Goal: Task Accomplishment & Management: Manage account settings

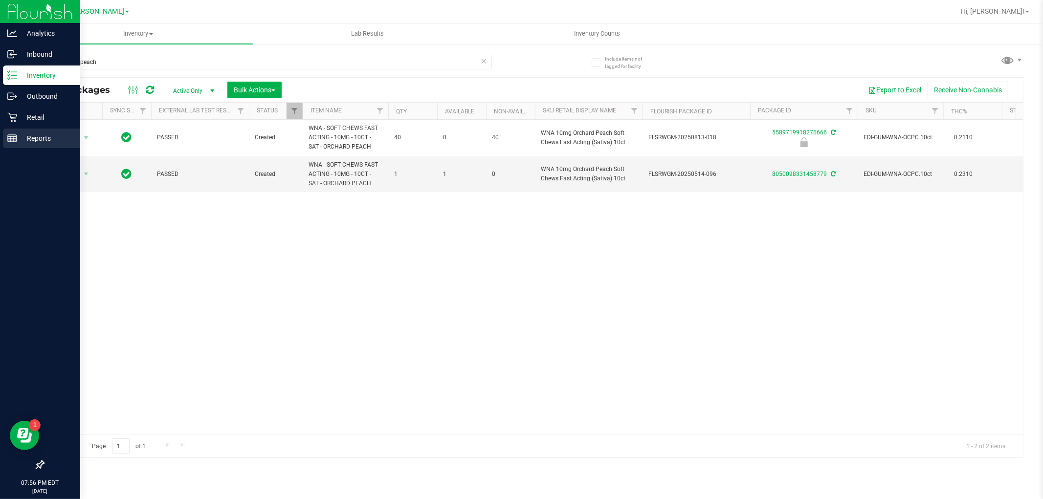
click at [28, 137] on p "Reports" at bounding box center [46, 139] width 59 height 12
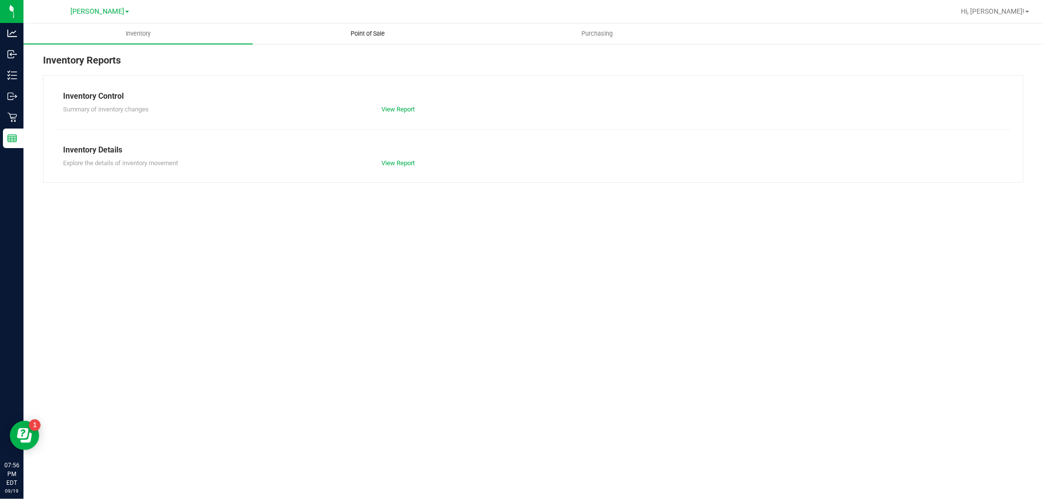
click at [375, 28] on uib-tab-heading "Point of Sale" at bounding box center [367, 34] width 228 height 20
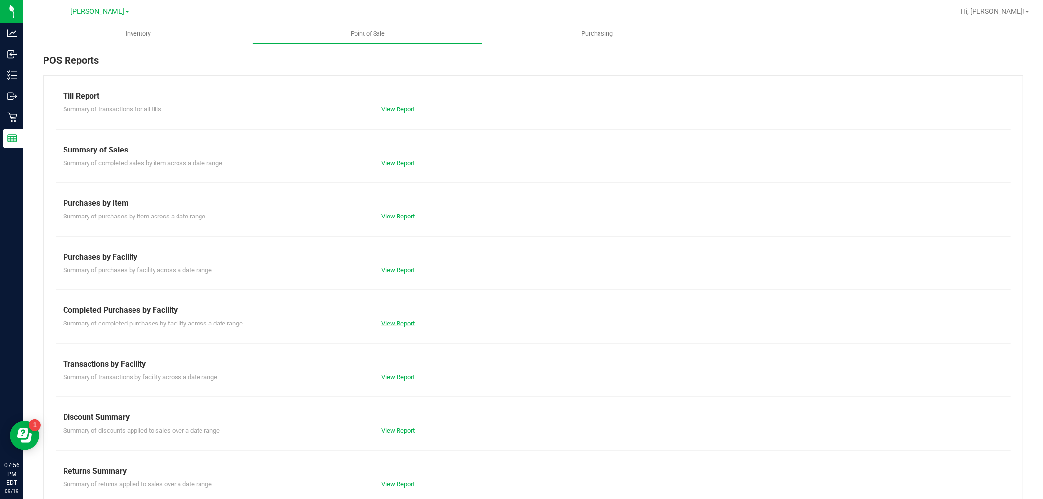
click at [404, 322] on link "View Report" at bounding box center [397, 323] width 33 height 7
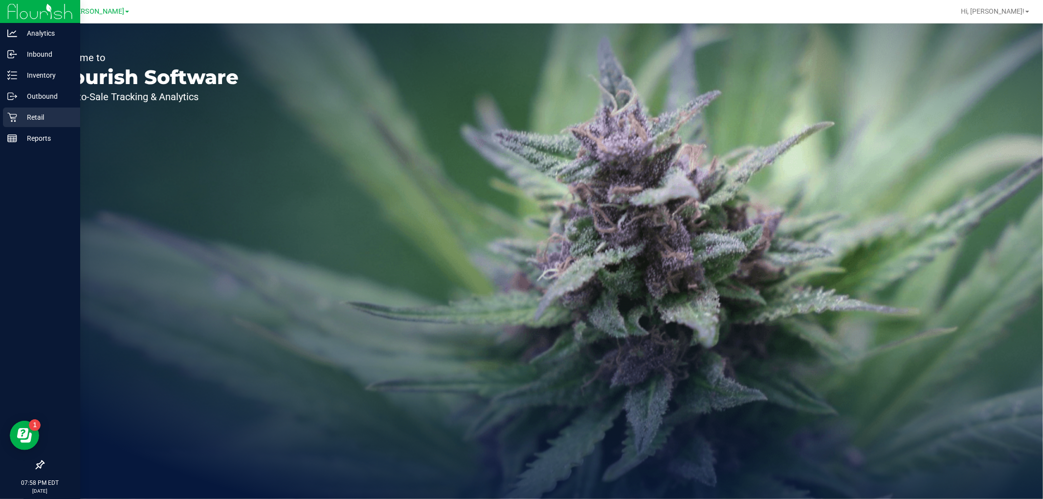
click at [3, 116] on div "Retail" at bounding box center [41, 118] width 77 height 20
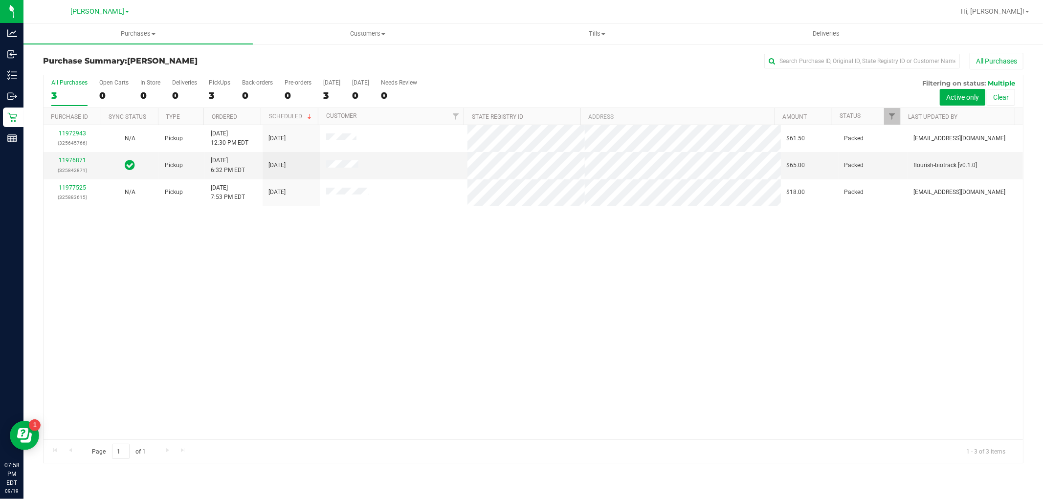
click at [531, 334] on div "11972943 (325645766) N/A Pickup 9/19/2025 12:30 PM EDT 9/19/2025 $61.50 Packed …" at bounding box center [533, 282] width 979 height 314
click at [595, 37] on span "Tills" at bounding box center [597, 33] width 228 height 9
click at [541, 61] on span "Manage tills" at bounding box center [515, 59] width 66 height 8
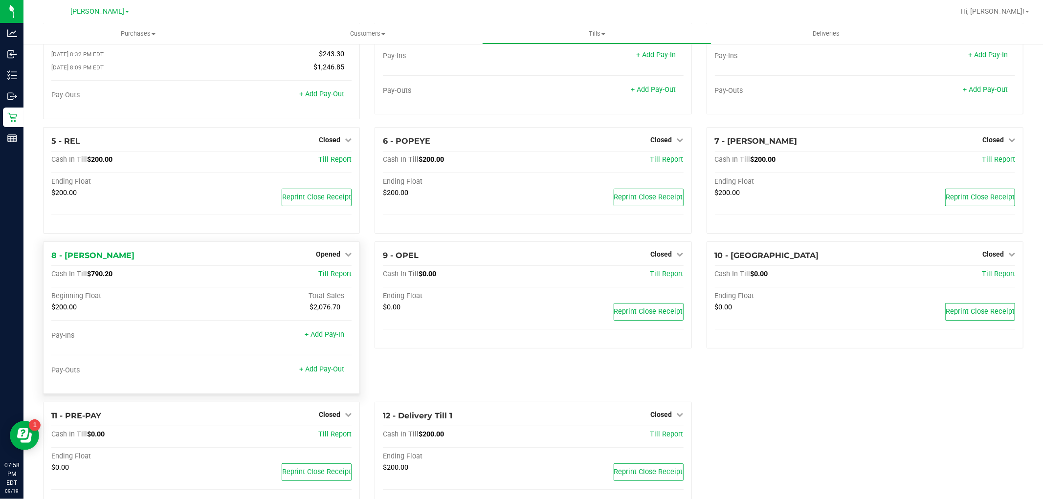
scroll to position [109, 0]
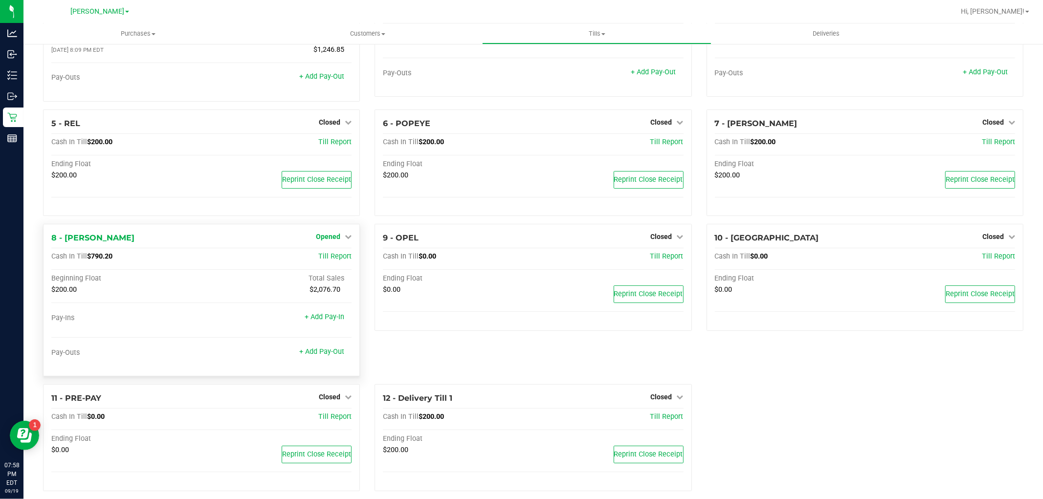
click at [332, 236] on span "Opened" at bounding box center [328, 237] width 24 height 8
click at [334, 261] on link "Close Till" at bounding box center [329, 257] width 26 height 8
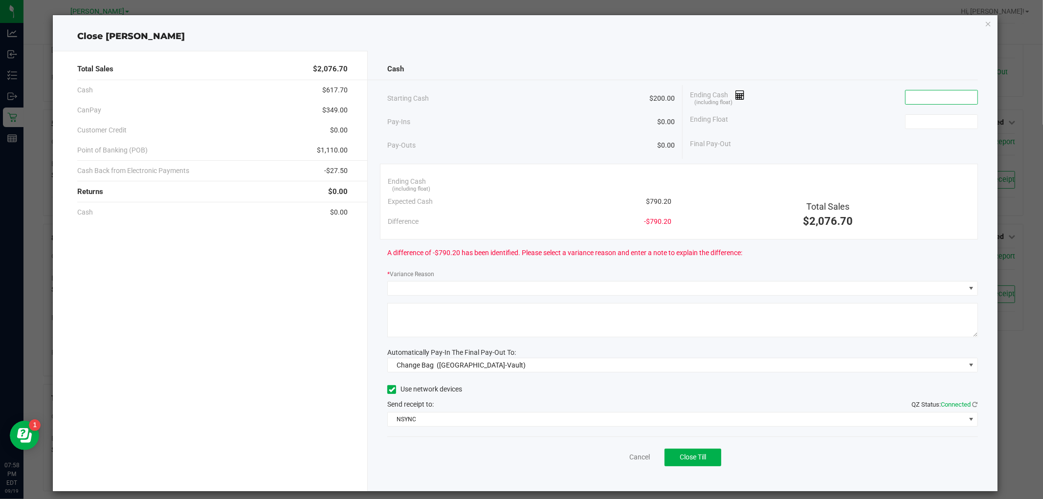
click at [939, 100] on input at bounding box center [942, 97] width 72 height 14
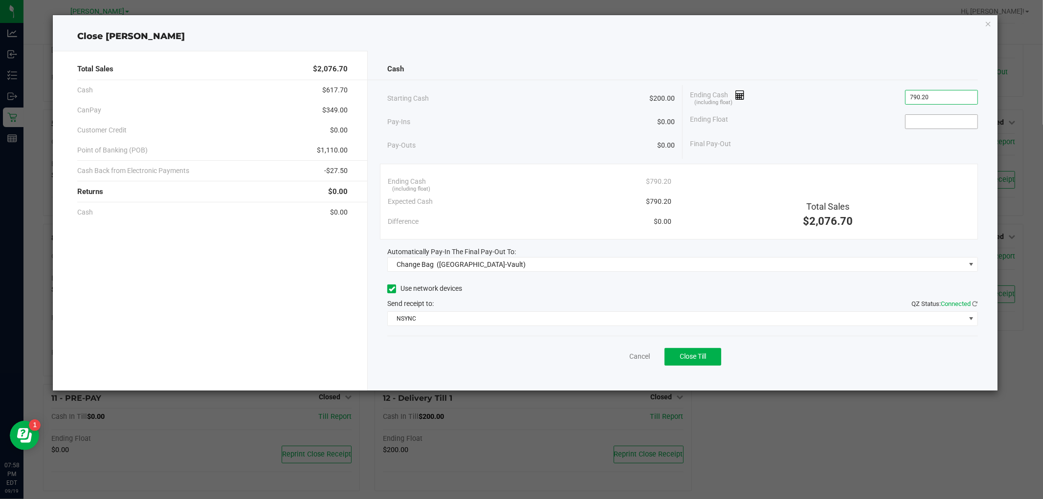
type input "$790.20"
click at [954, 114] on span at bounding box center [941, 121] width 73 height 15
click at [944, 121] on input at bounding box center [942, 122] width 72 height 14
type input "$200.00"
click at [826, 106] on div "Ending Cash (including float) $790.20" at bounding box center [834, 97] width 288 height 24
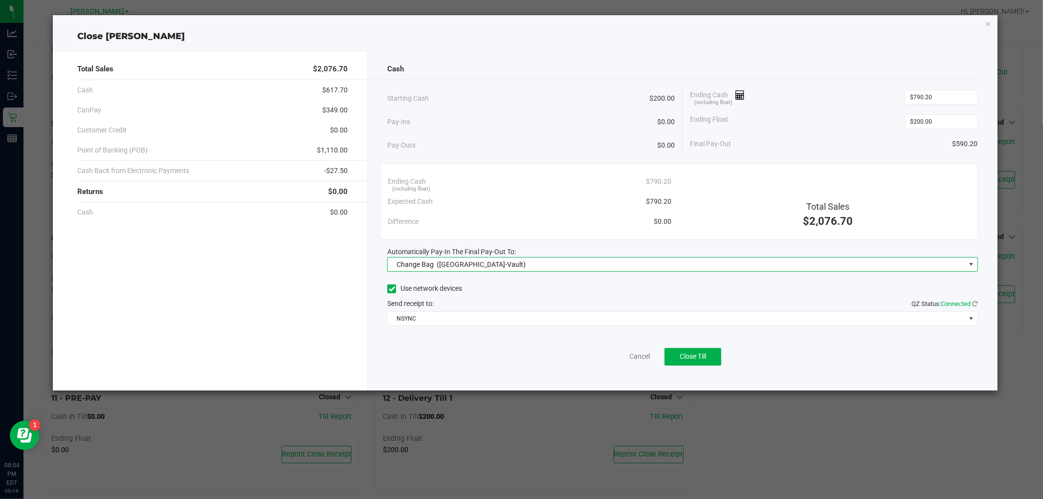
click at [618, 269] on span "Change Bag (Oviedo-Vault)" at bounding box center [676, 265] width 577 height 14
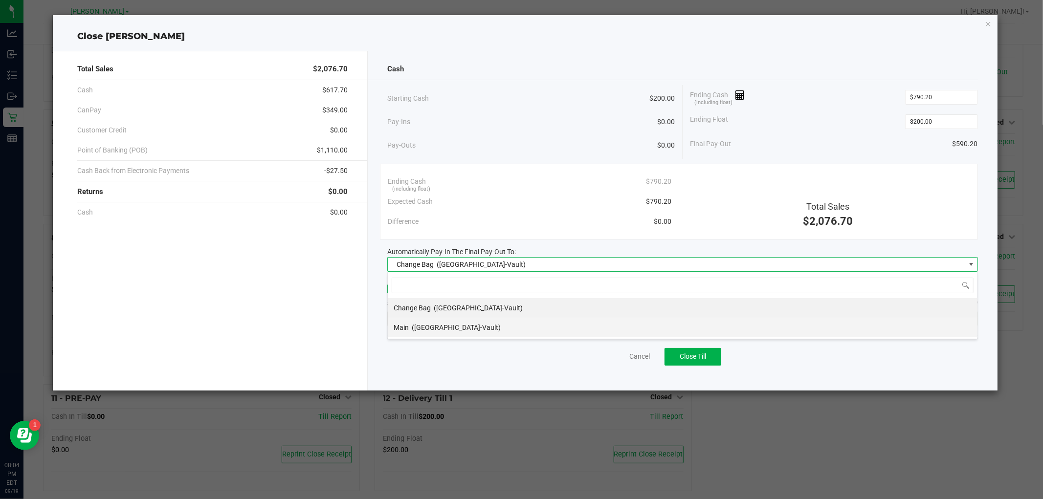
scroll to position [15, 590]
click at [565, 327] on li "Main (Oviedo-Vault)" at bounding box center [683, 328] width 590 height 20
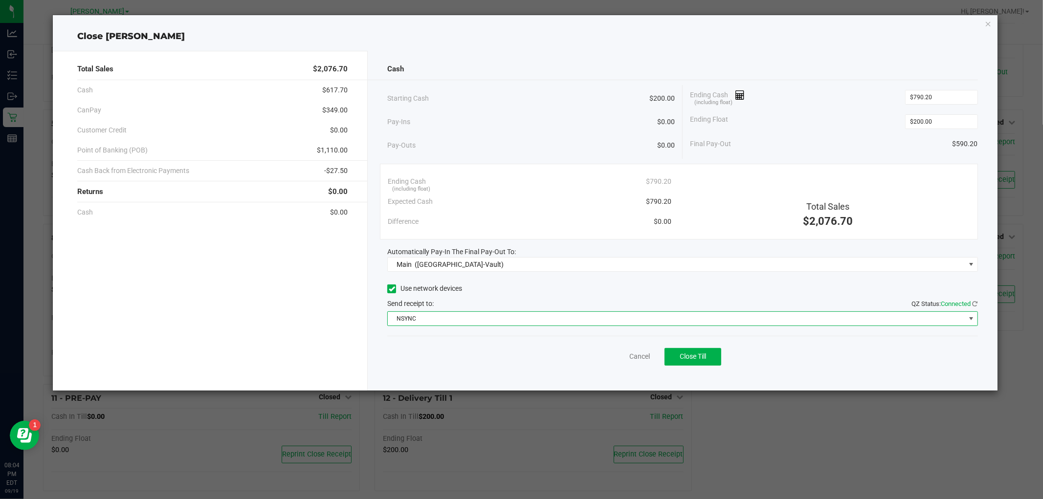
click at [535, 323] on span "NSYNC" at bounding box center [676, 319] width 577 height 14
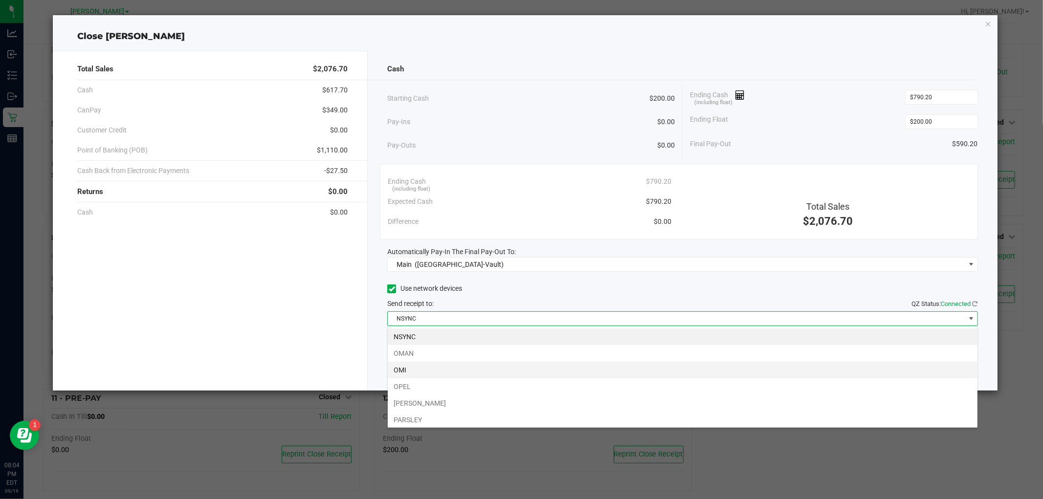
click at [481, 372] on li "OMI" at bounding box center [683, 370] width 590 height 17
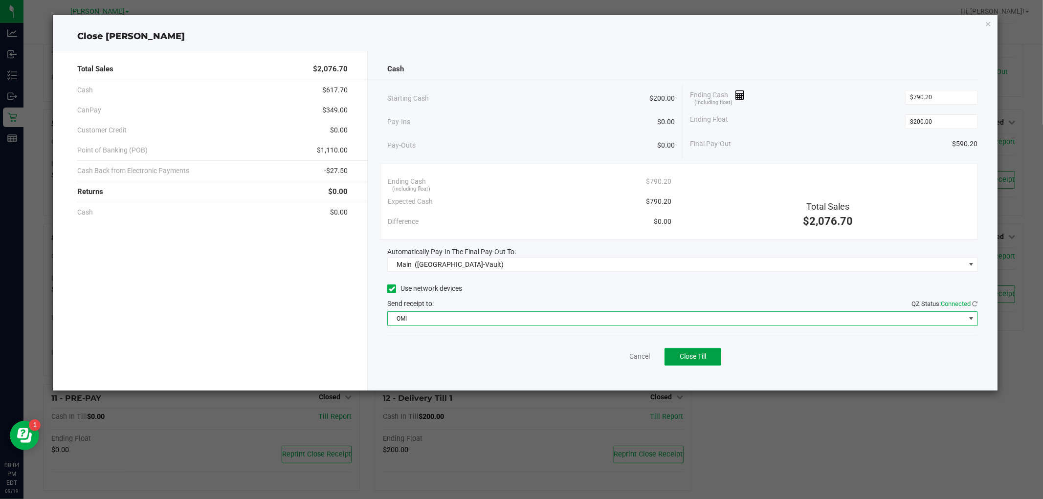
click at [681, 359] on span "Close Till" at bounding box center [693, 357] width 26 height 8
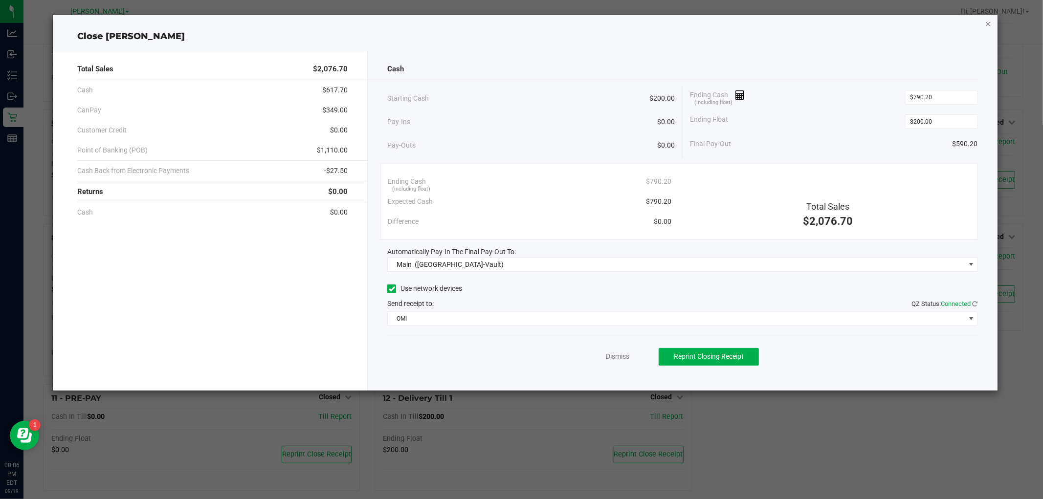
click at [987, 22] on icon "button" at bounding box center [988, 24] width 7 height 12
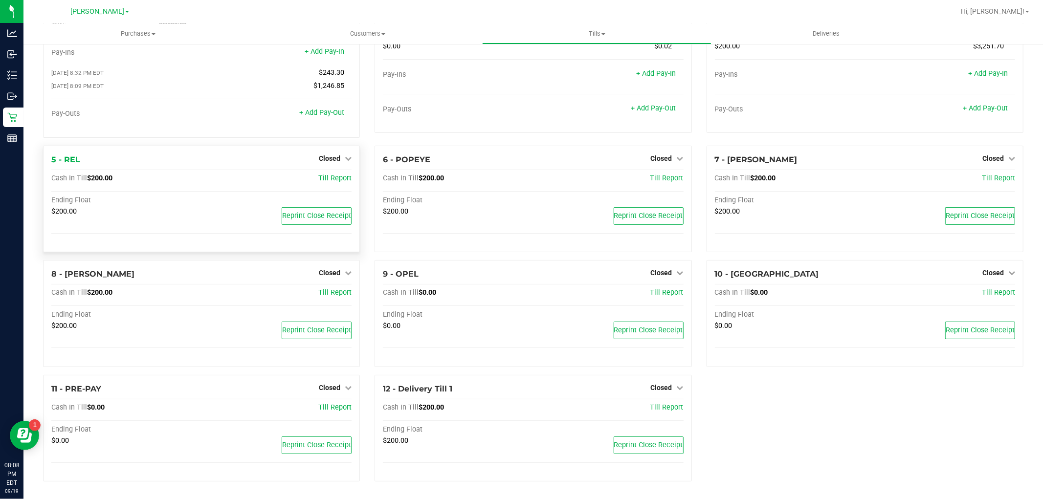
scroll to position [0, 0]
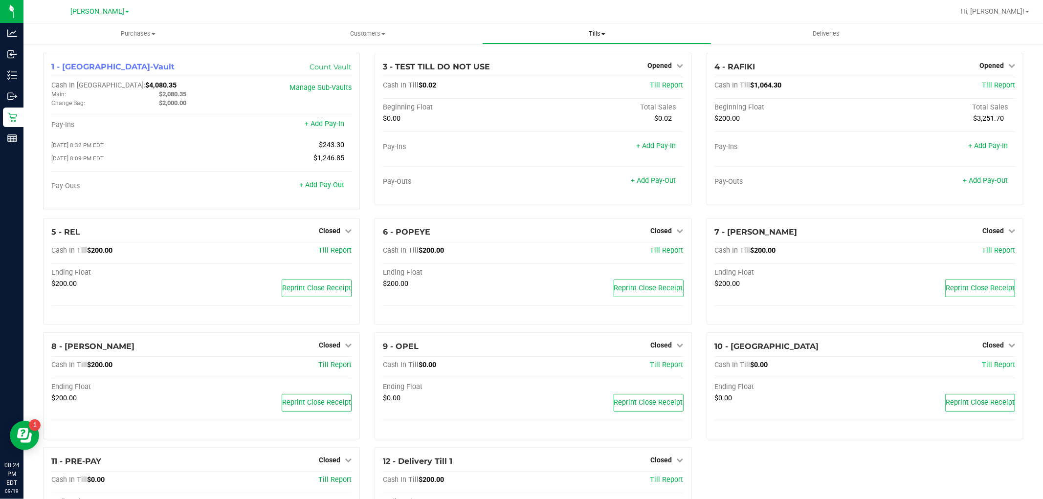
click at [592, 32] on span "Tills" at bounding box center [597, 33] width 228 height 9
click at [429, 21] on nav "Oviedo WC Hi, Francisco!" at bounding box center [533, 11] width 1020 height 23
click at [997, 67] on link "Opened" at bounding box center [997, 66] width 36 height 8
click at [987, 88] on link "Close Till" at bounding box center [992, 86] width 26 height 8
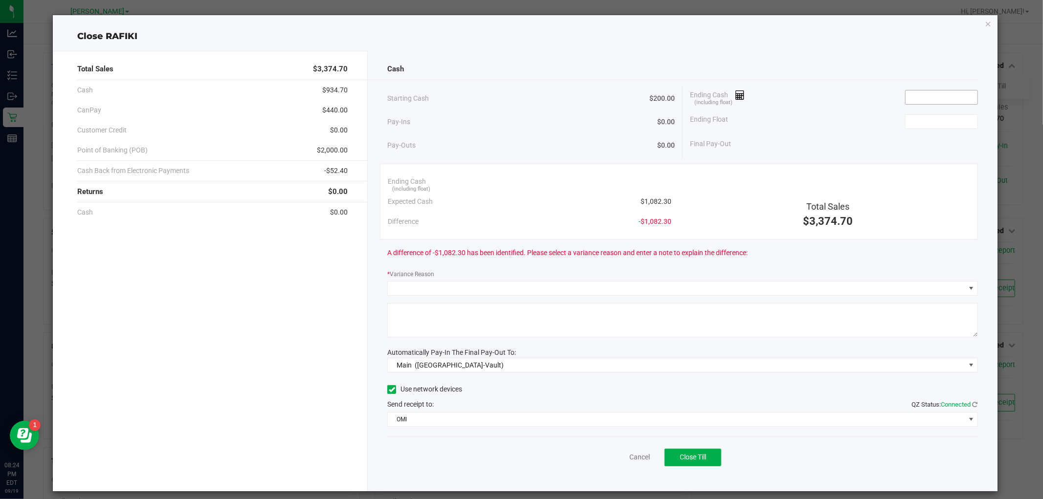
click at [920, 91] on input at bounding box center [942, 97] width 72 height 14
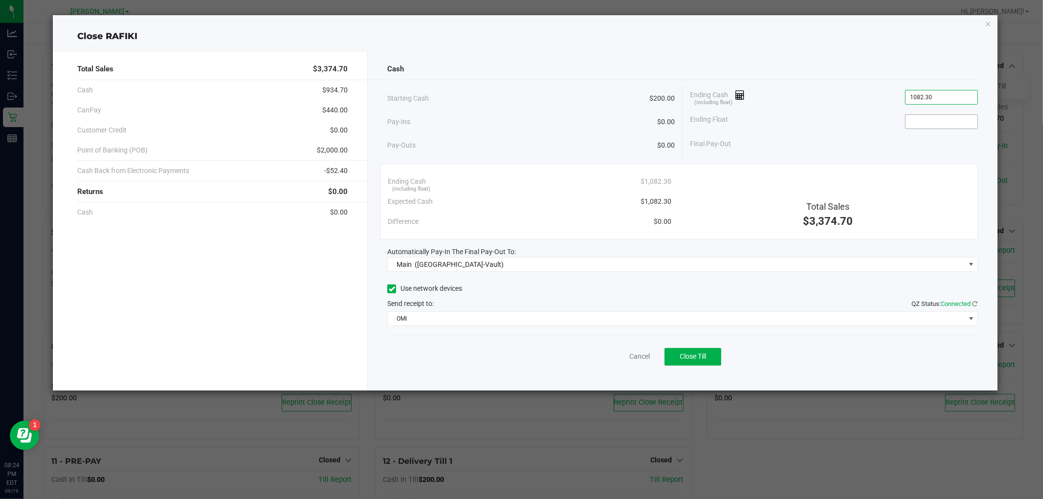
type input "$1,082.30"
click at [939, 120] on input at bounding box center [942, 122] width 72 height 14
type input "$200.00"
click at [867, 141] on div "Final Pay-Out $882.30" at bounding box center [834, 144] width 288 height 20
click at [687, 355] on span "Close Till" at bounding box center [693, 357] width 26 height 8
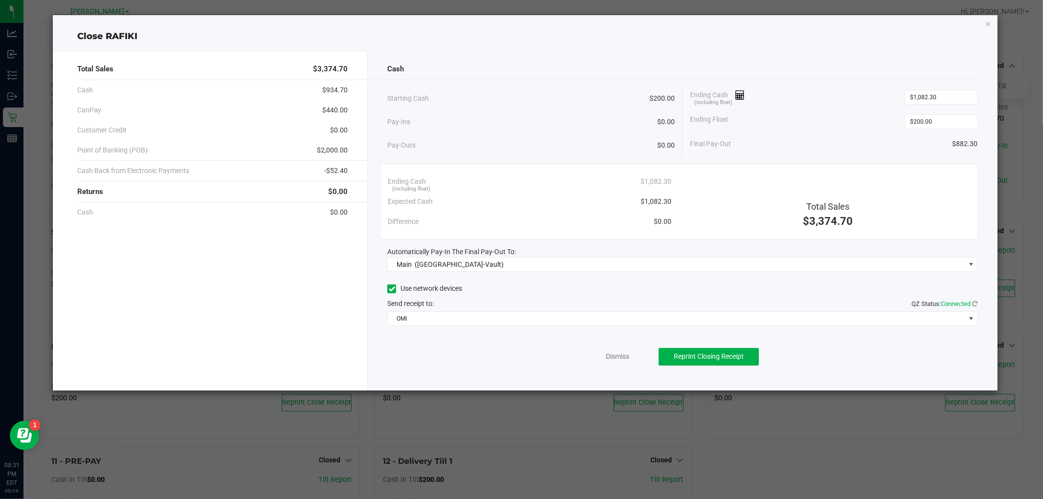
click at [984, 22] on div "Close RAFIKI Total Sales $3,374.70 Cash $934.70 CanPay $440.00 Customer Credit …" at bounding box center [525, 203] width 944 height 376
click at [985, 23] on icon "button" at bounding box center [988, 24] width 7 height 12
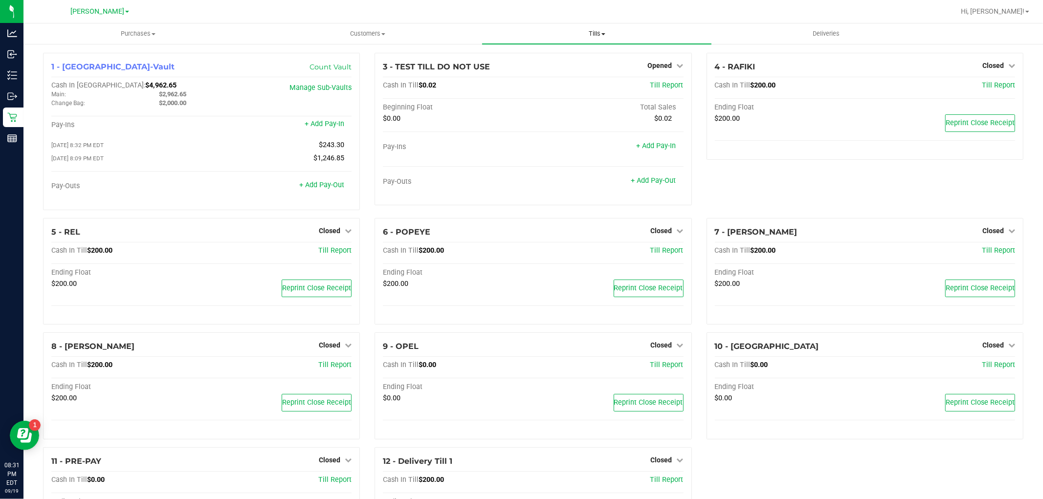
click at [600, 29] on span "Tills" at bounding box center [596, 33] width 229 height 9
click at [599, 33] on span "Tills" at bounding box center [596, 33] width 229 height 9
click at [546, 69] on span "Reconcile e-payments" at bounding box center [530, 71] width 97 height 8
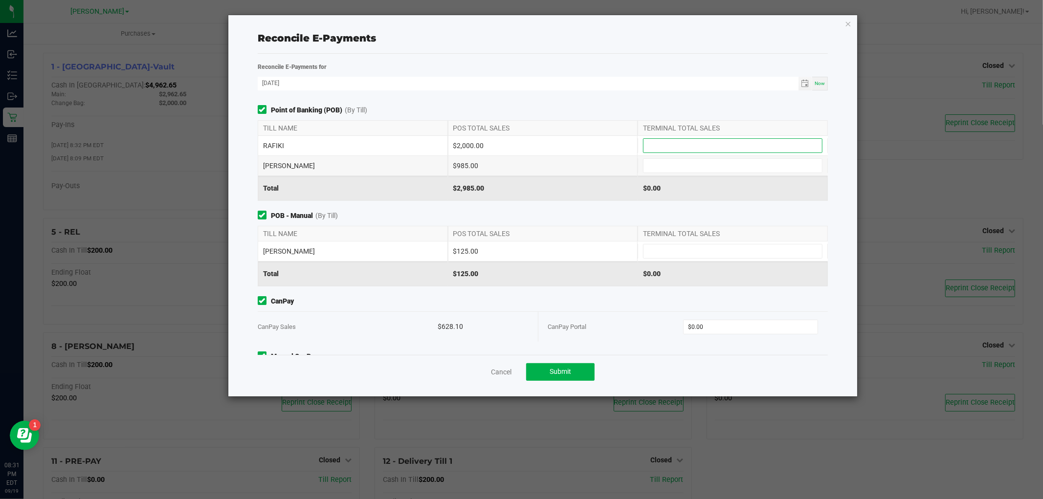
click at [702, 144] on input at bounding box center [733, 146] width 178 height 14
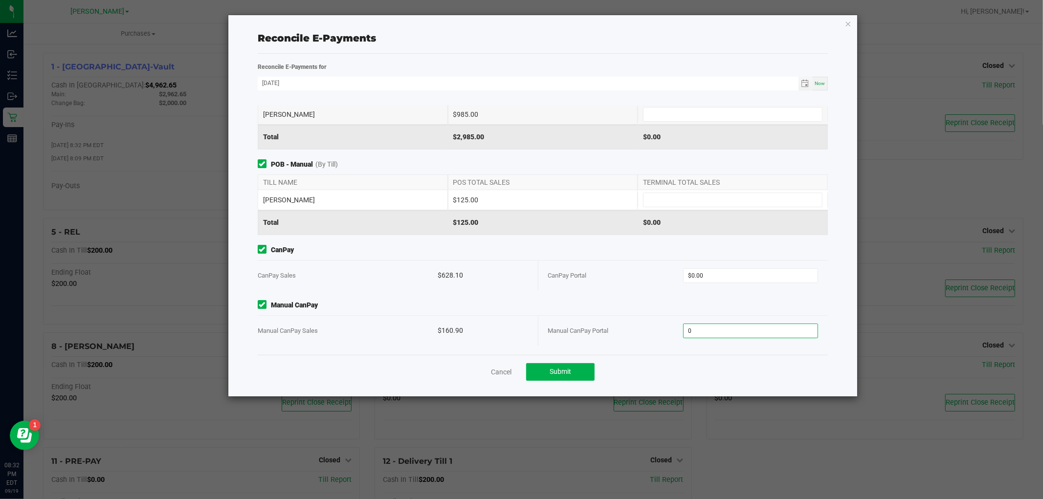
click at [706, 333] on input "0" at bounding box center [751, 331] width 134 height 14
type input "160.90"
type input "0"
type input "$160.90"
click at [712, 278] on input "0" at bounding box center [751, 276] width 134 height 14
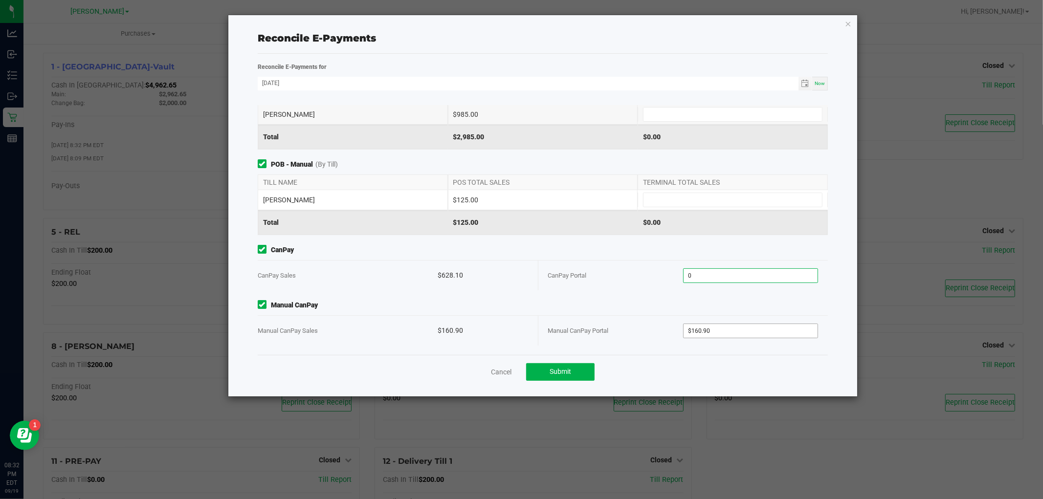
type input "$0.00"
type input "160.9"
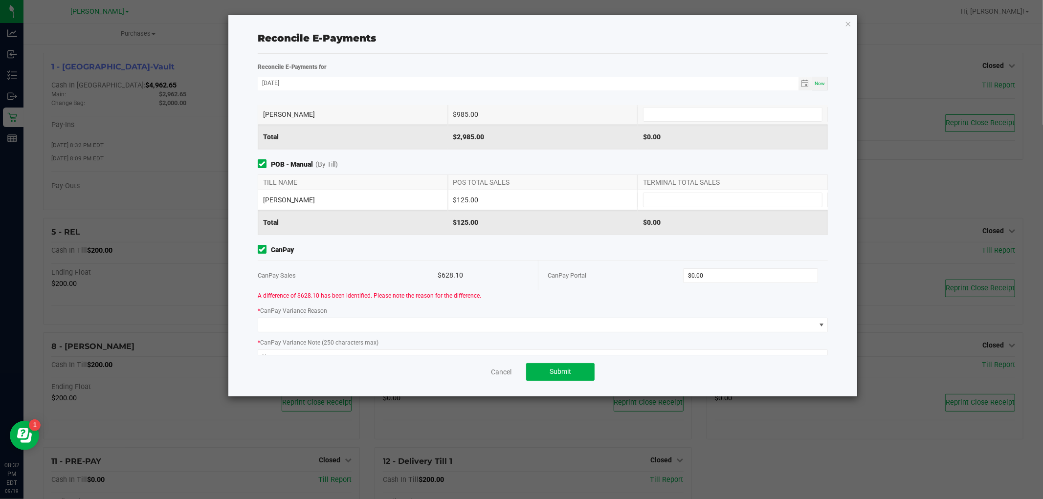
click at [726, 325] on div "Point of Banking (POB) (By Till) TILL NAME POS TOTAL SALES TERMINAL TOTAL SALES…" at bounding box center [542, 230] width 585 height 250
type input "0"
type input "$160.90"
click at [711, 274] on input "0" at bounding box center [751, 276] width 134 height 14
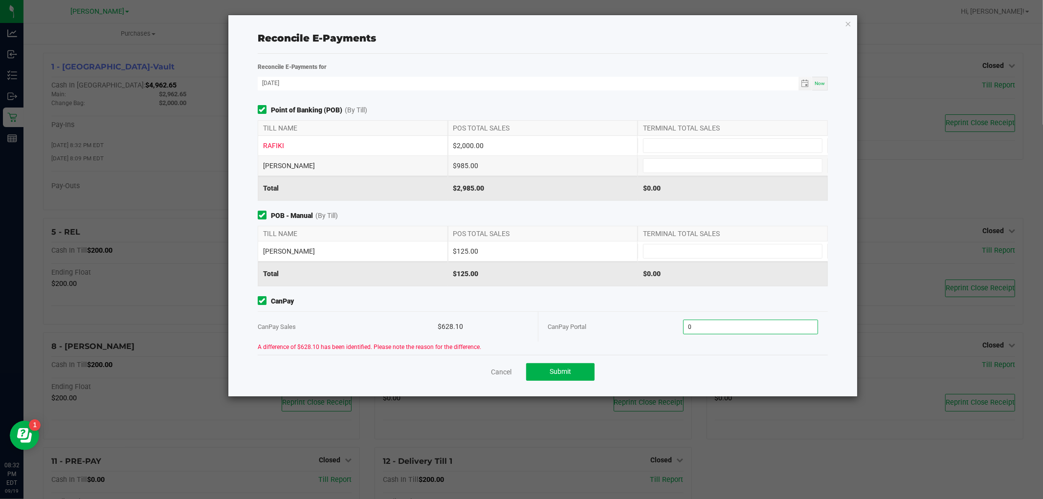
scroll to position [142, 0]
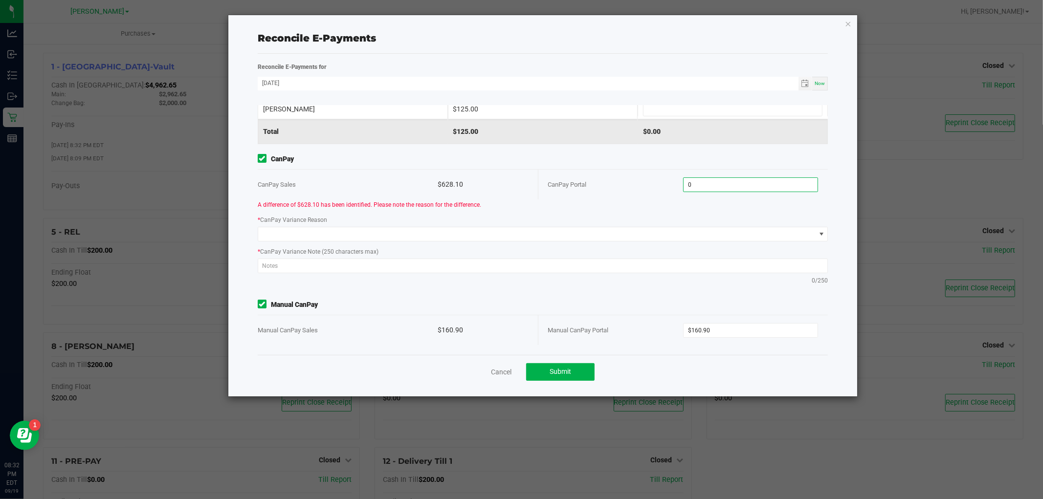
click at [698, 183] on input "0" at bounding box center [751, 185] width 134 height 14
click at [718, 187] on input at bounding box center [751, 185] width 134 height 14
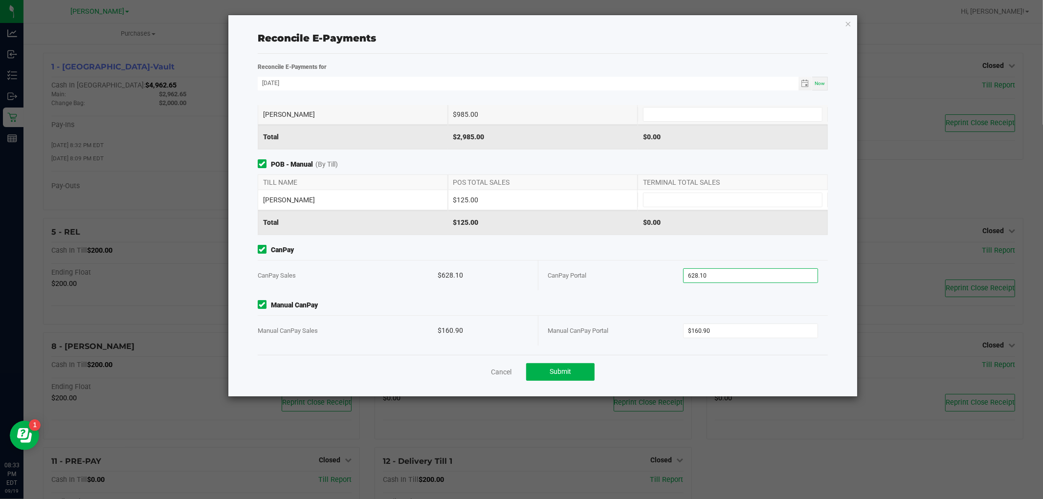
type input "$628.10"
click at [622, 259] on div "CanPay CanPay Sales $628.10 CanPay Portal $628.10" at bounding box center [542, 267] width 585 height 45
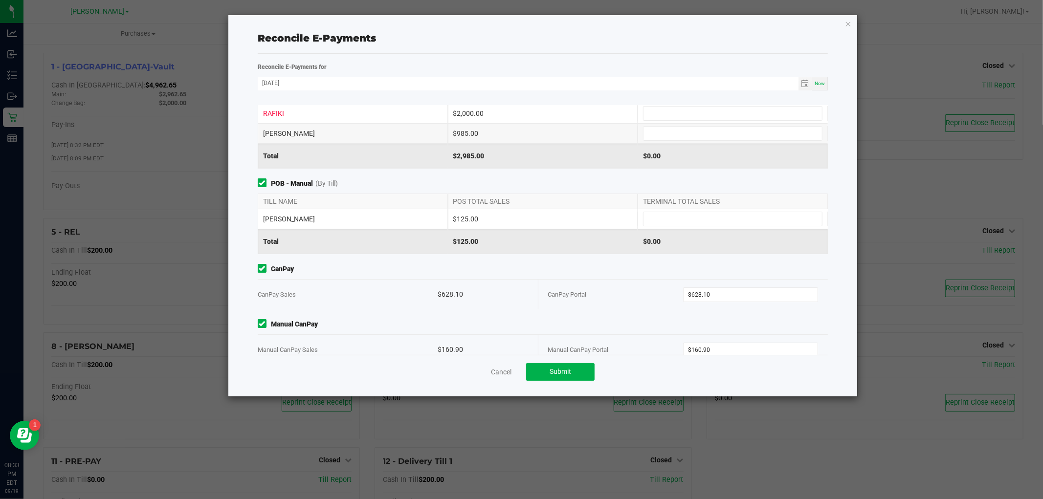
scroll to position [0, 0]
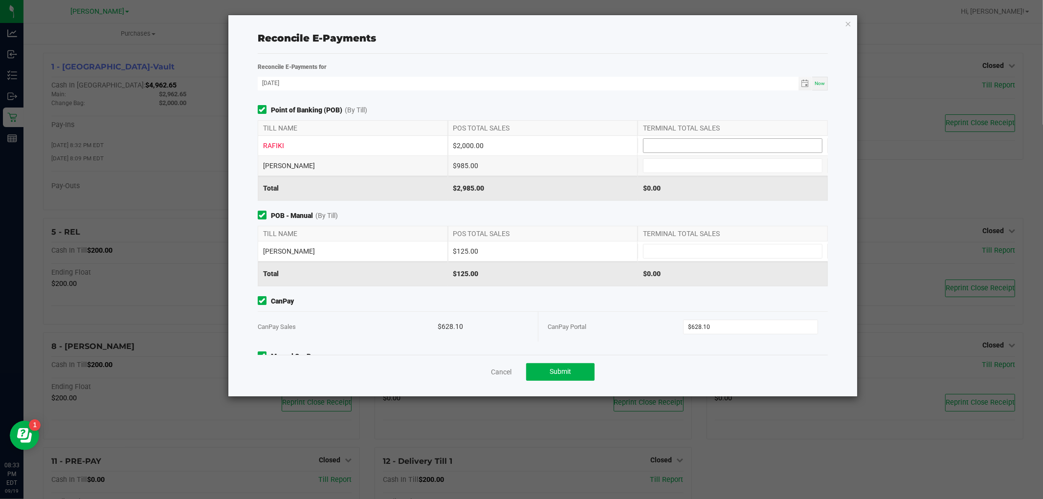
click at [660, 148] on input at bounding box center [733, 146] width 178 height 14
type input "$2,000.00"
click at [662, 166] on input at bounding box center [733, 166] width 178 height 14
type input "$985.00"
click at [655, 251] on input at bounding box center [733, 251] width 178 height 14
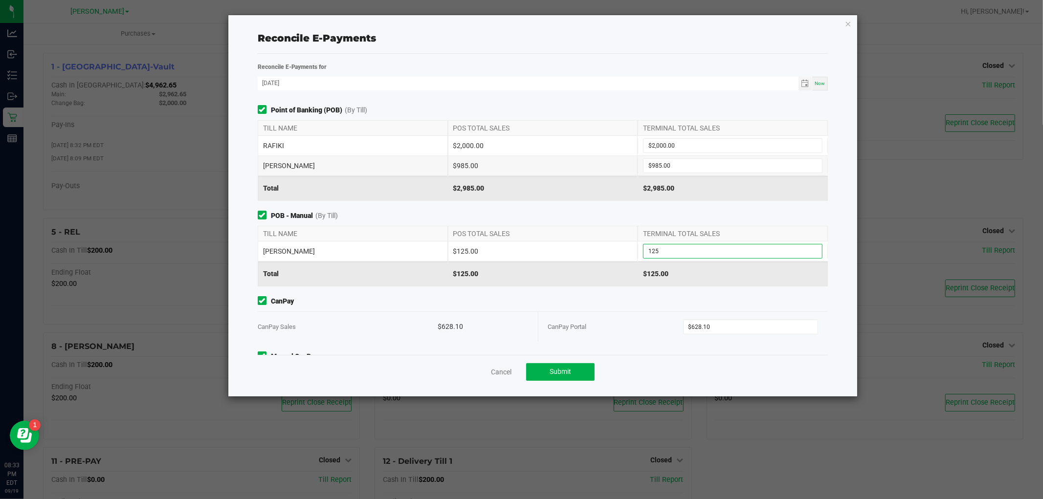
type input "$125.00"
click at [639, 291] on div "Point of Banking (POB) (By Till) TILL NAME POS TOTAL SALES TERMINAL TOTAL SALES…" at bounding box center [542, 230] width 585 height 250
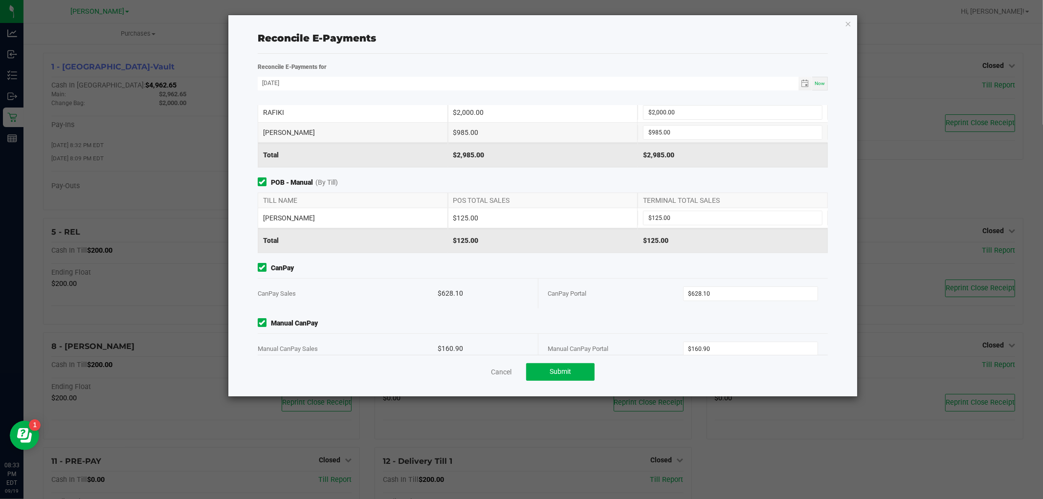
scroll to position [51, 0]
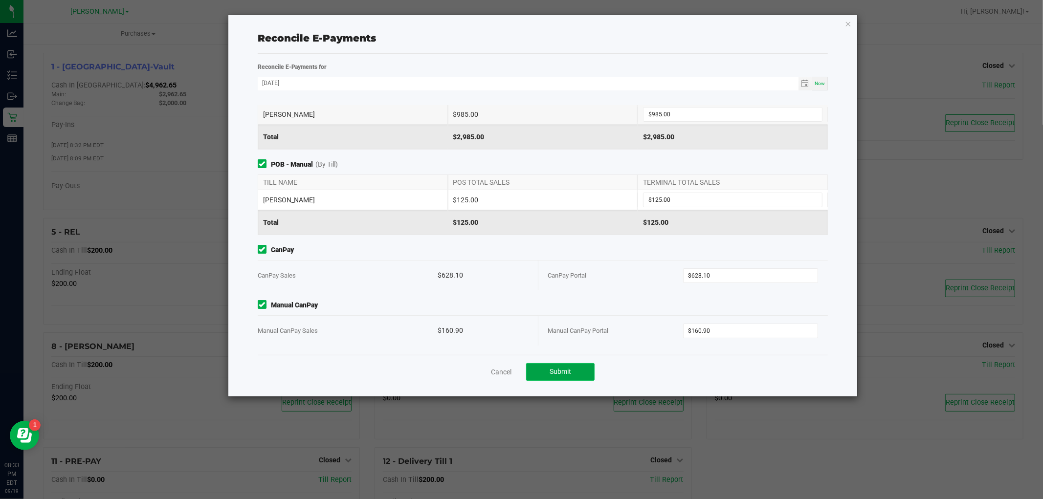
click at [577, 369] on button "Submit" at bounding box center [560, 372] width 68 height 18
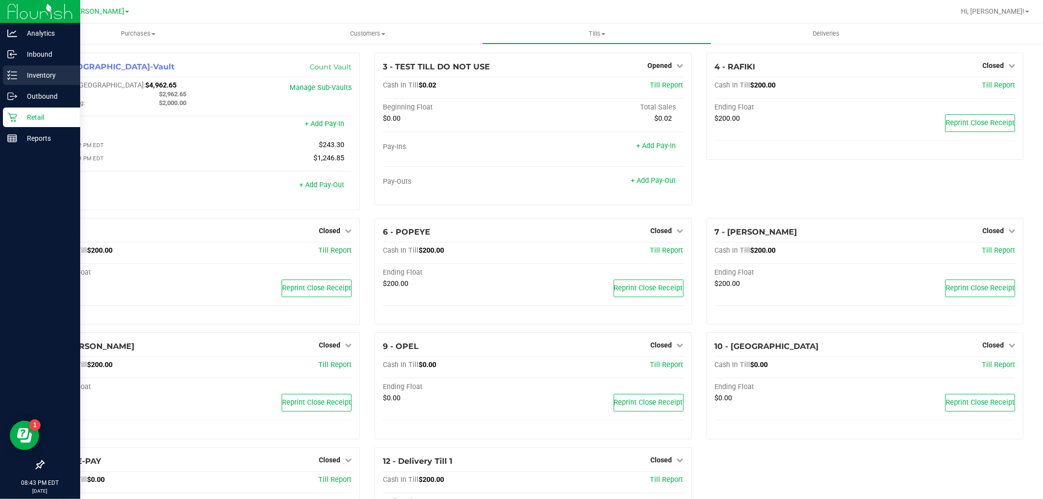
click at [38, 79] on p "Inventory" at bounding box center [46, 75] width 59 height 12
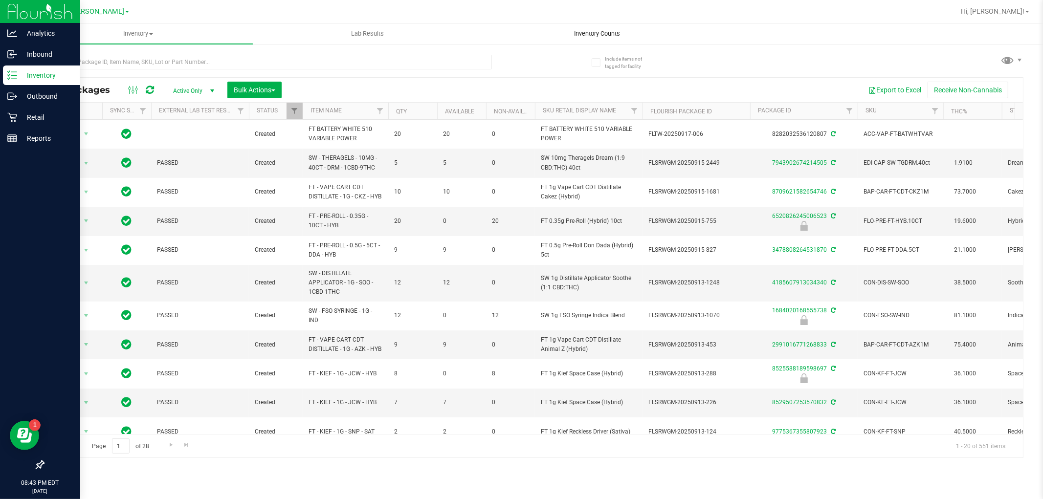
click at [603, 29] on span "Inventory Counts" at bounding box center [597, 33] width 72 height 9
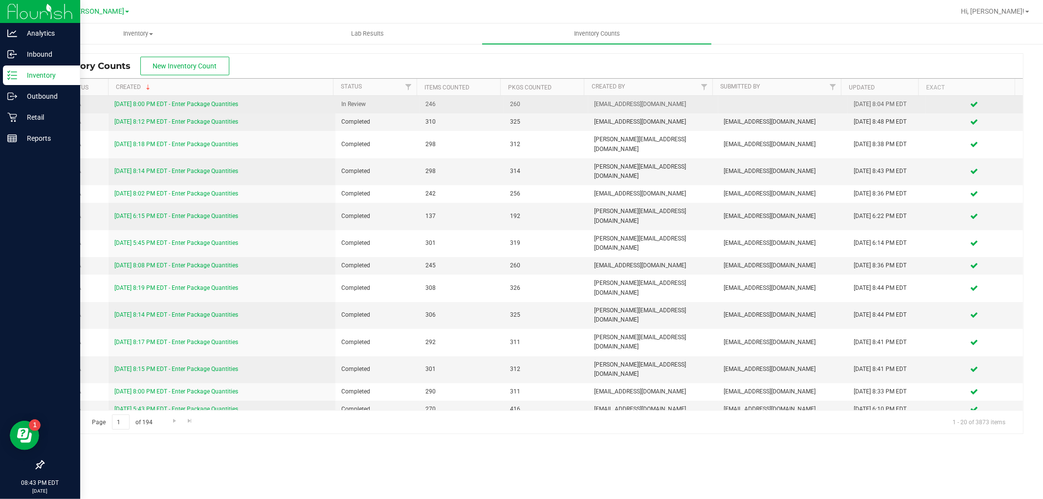
click at [223, 104] on link "9/19/25 8:00 PM EDT - Enter Package Quantities" at bounding box center [176, 104] width 124 height 7
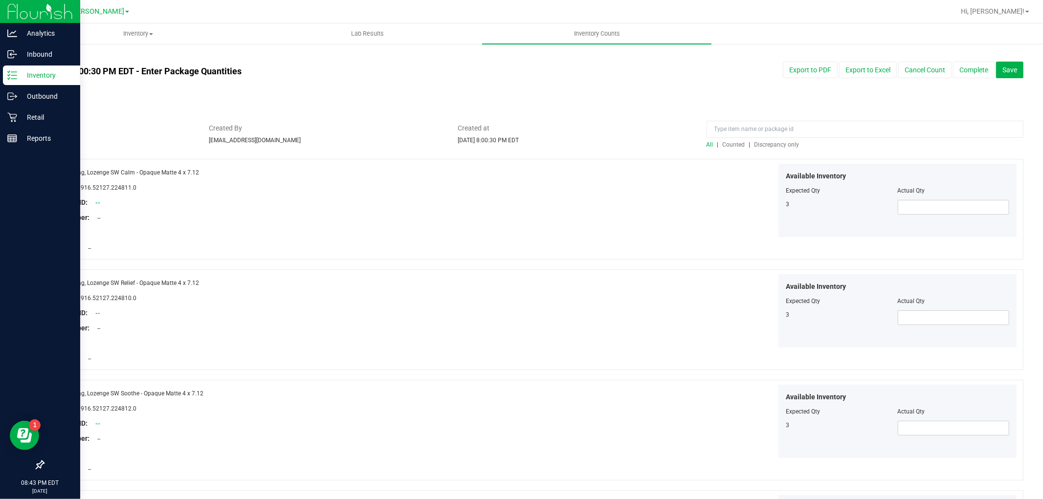
click at [769, 148] on span "Discrepancy only" at bounding box center [777, 144] width 45 height 7
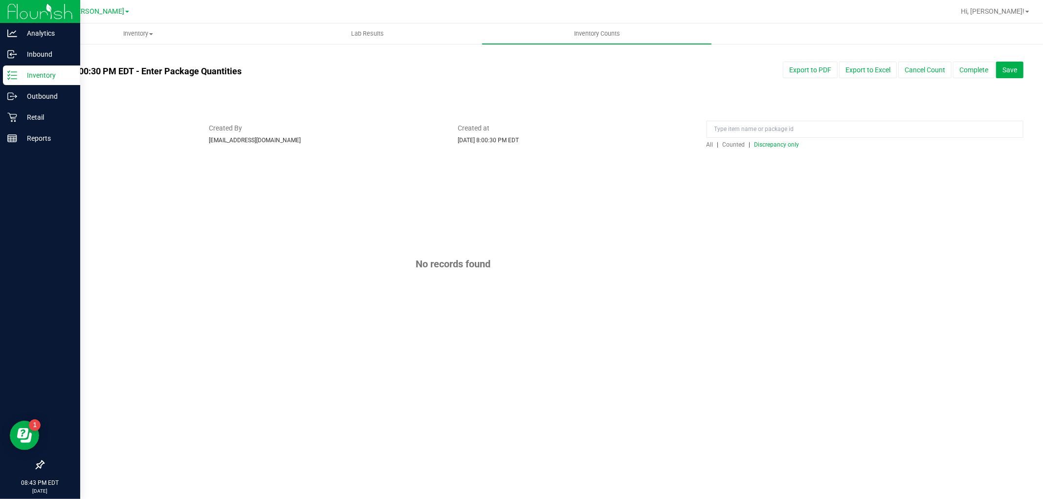
click at [769, 148] on span "Discrepancy only" at bounding box center [777, 144] width 45 height 7
click at [971, 67] on button "Complete" at bounding box center [974, 70] width 42 height 17
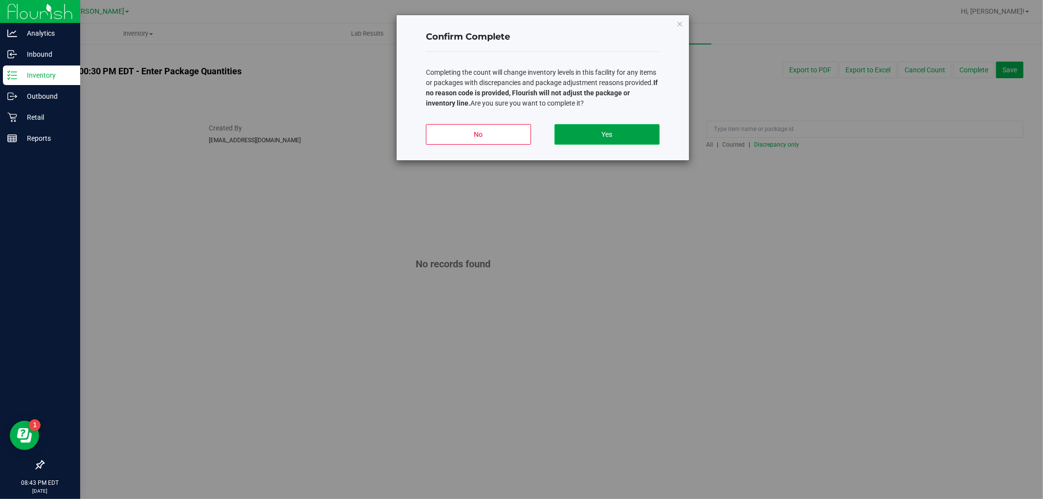
click at [611, 136] on button "Yes" at bounding box center [607, 134] width 105 height 21
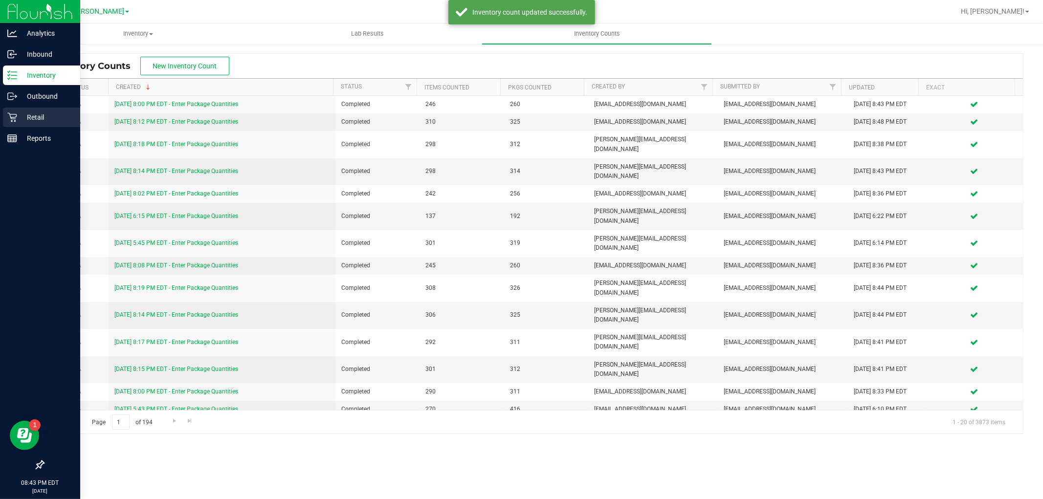
click at [11, 112] on icon at bounding box center [12, 117] width 10 height 10
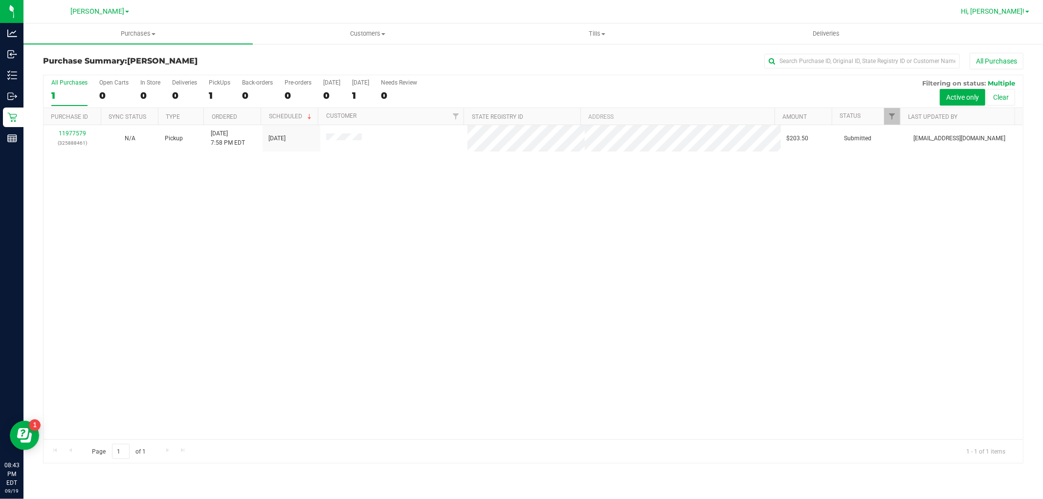
click at [999, 14] on span "Hi, [PERSON_NAME]!" at bounding box center [993, 11] width 64 height 8
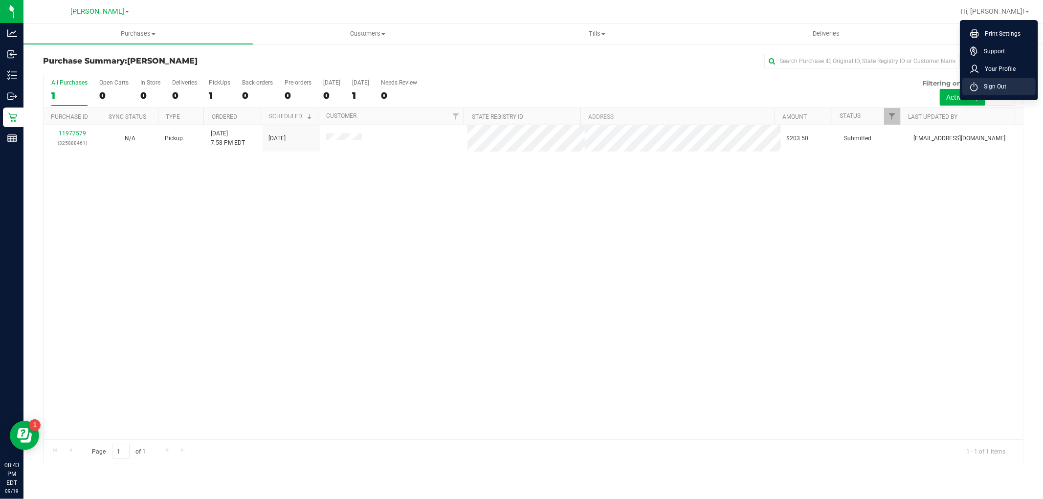
click at [989, 85] on span "Sign Out" at bounding box center [992, 87] width 28 height 10
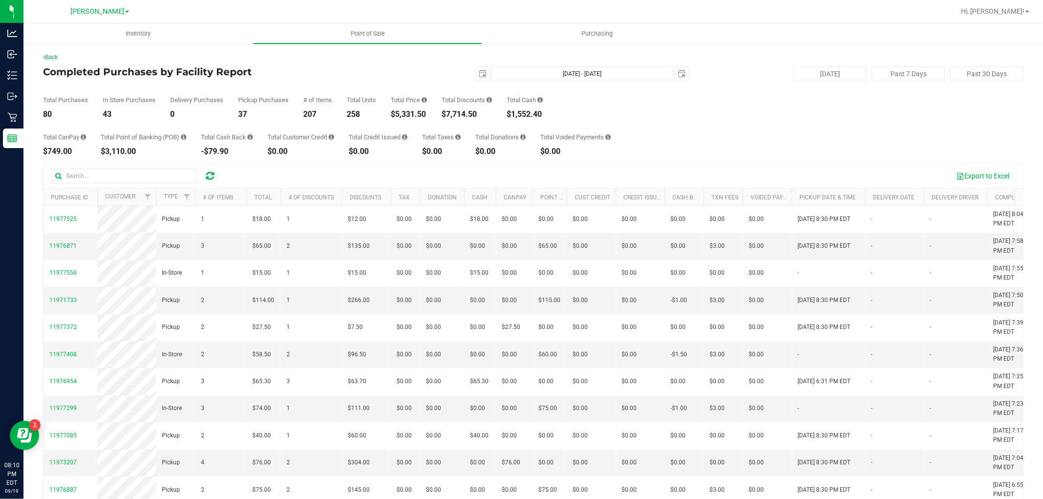
click at [302, 58] on div "Back" at bounding box center [533, 57] width 980 height 9
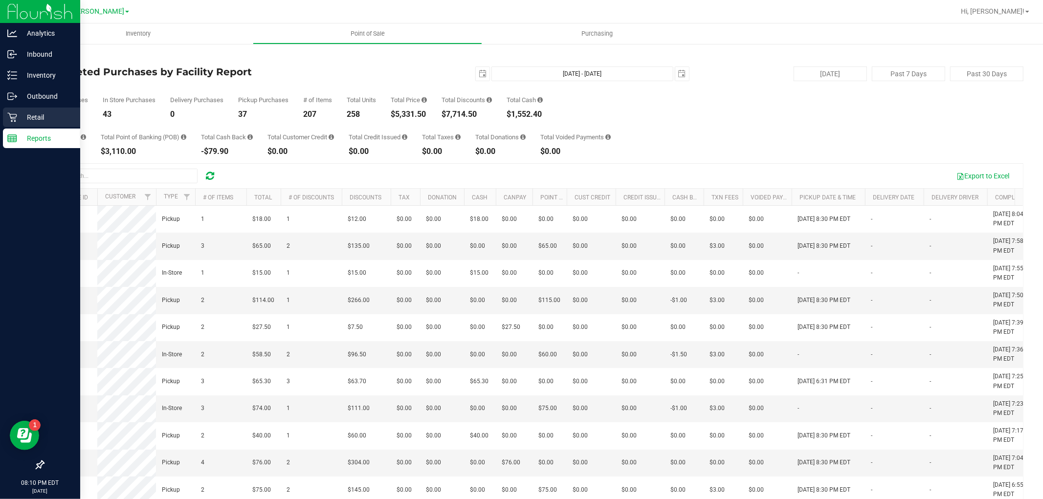
click at [13, 112] on icon at bounding box center [12, 117] width 10 height 10
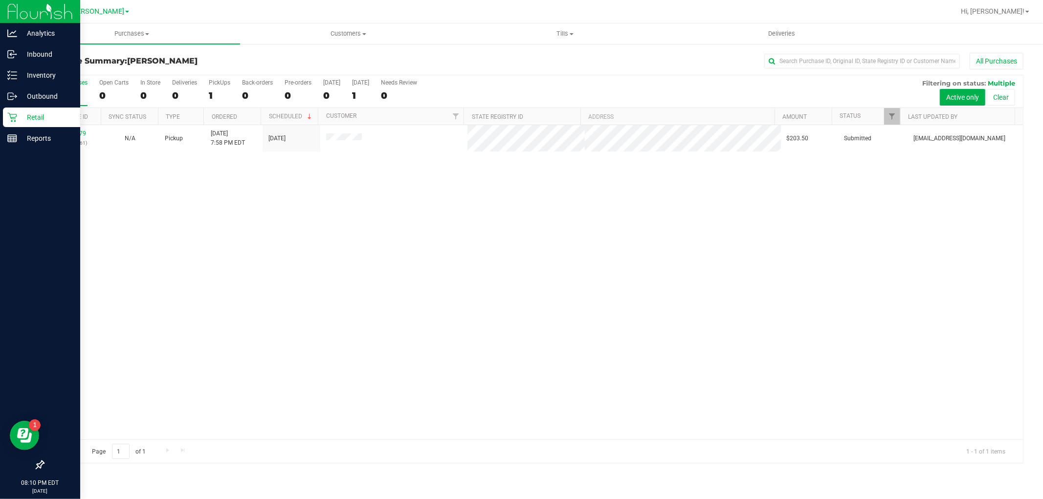
click at [13, 110] on div "Retail" at bounding box center [41, 118] width 77 height 20
click at [11, 118] on icon at bounding box center [11, 117] width 9 height 9
click at [13, 118] on icon at bounding box center [12, 117] width 10 height 10
click at [25, 135] on p "Reports" at bounding box center [46, 139] width 59 height 12
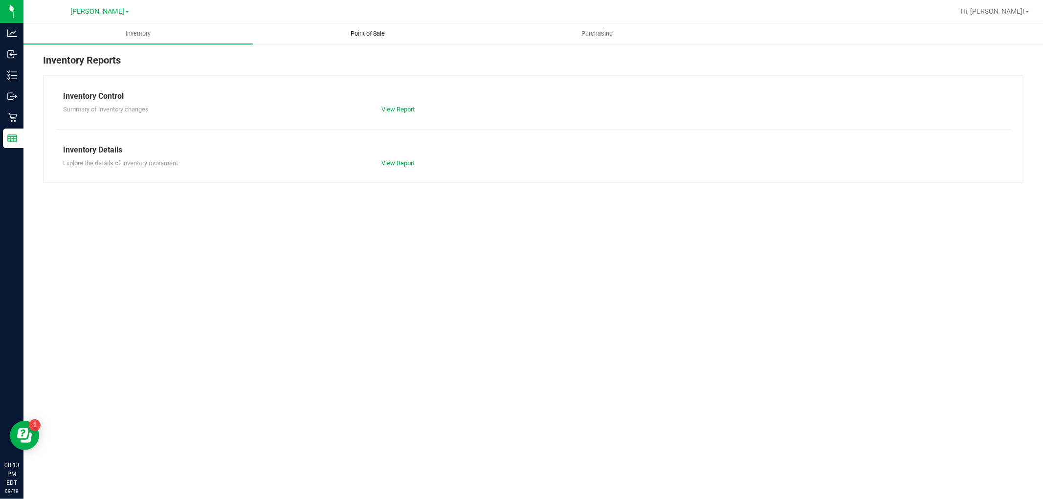
click at [344, 35] on span "Point of Sale" at bounding box center [367, 33] width 61 height 9
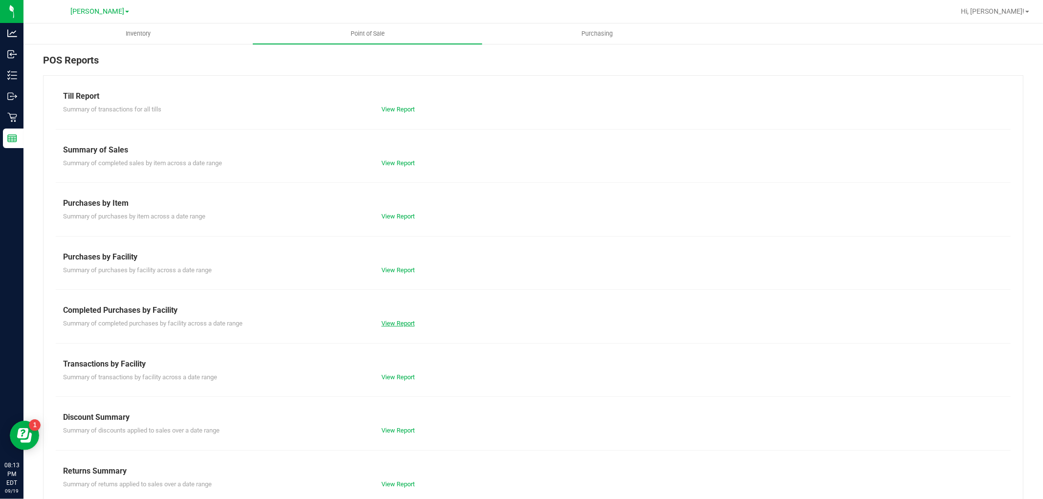
click at [404, 324] on link "View Report" at bounding box center [397, 323] width 33 height 7
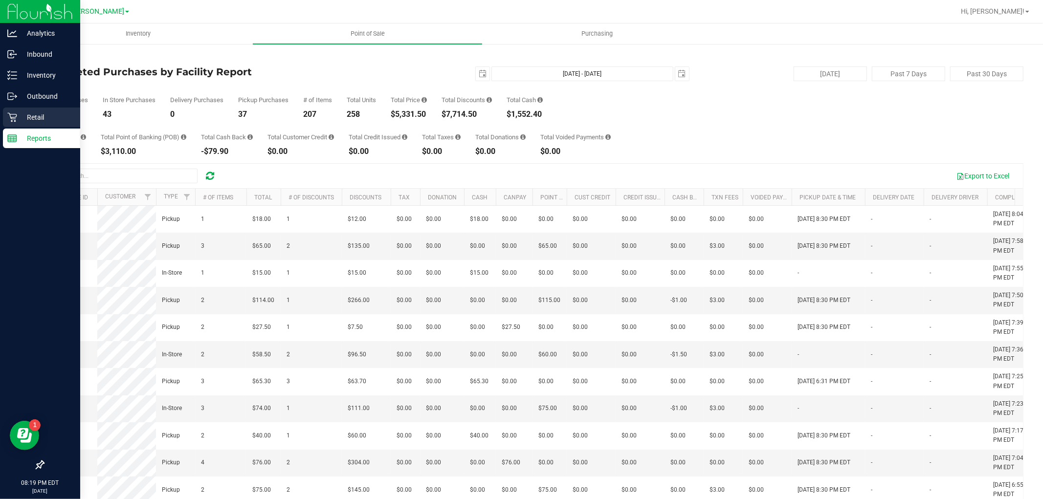
click at [12, 110] on div "Retail" at bounding box center [41, 118] width 77 height 20
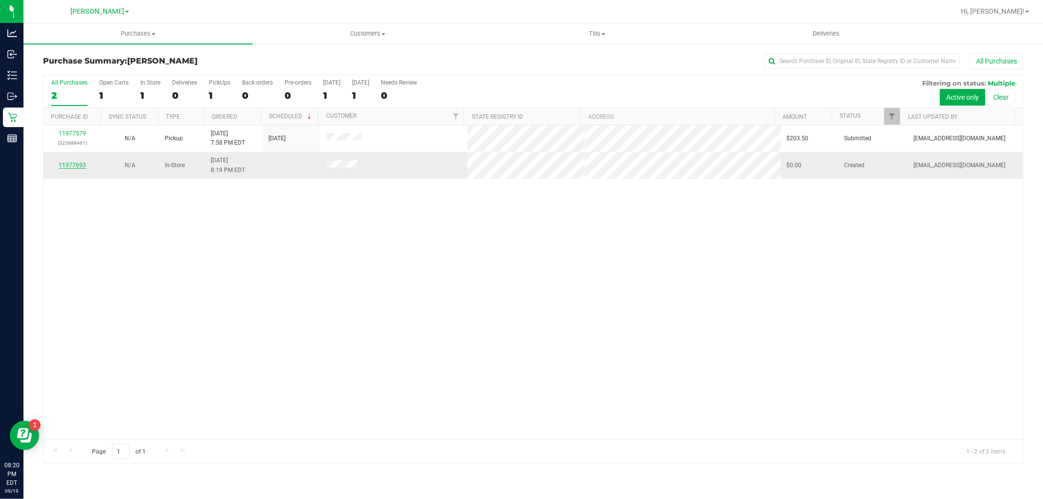
click at [73, 167] on link "11977693" at bounding box center [72, 165] width 27 height 7
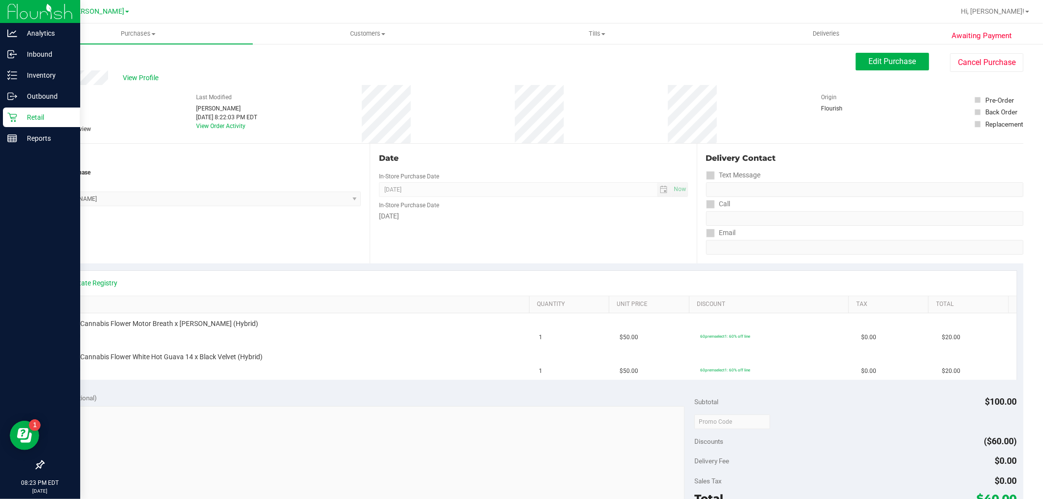
click at [11, 115] on icon at bounding box center [12, 117] width 10 height 10
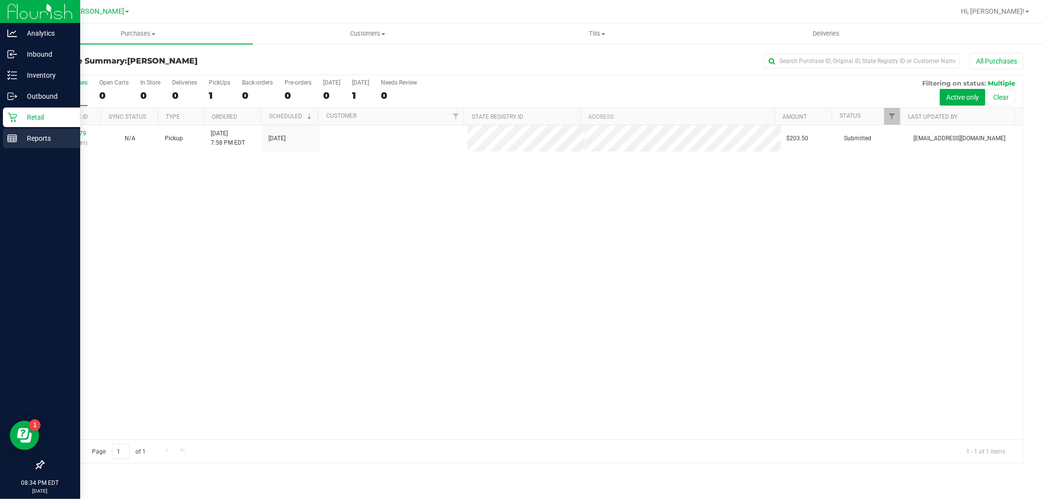
click at [38, 133] on p "Reports" at bounding box center [46, 139] width 59 height 12
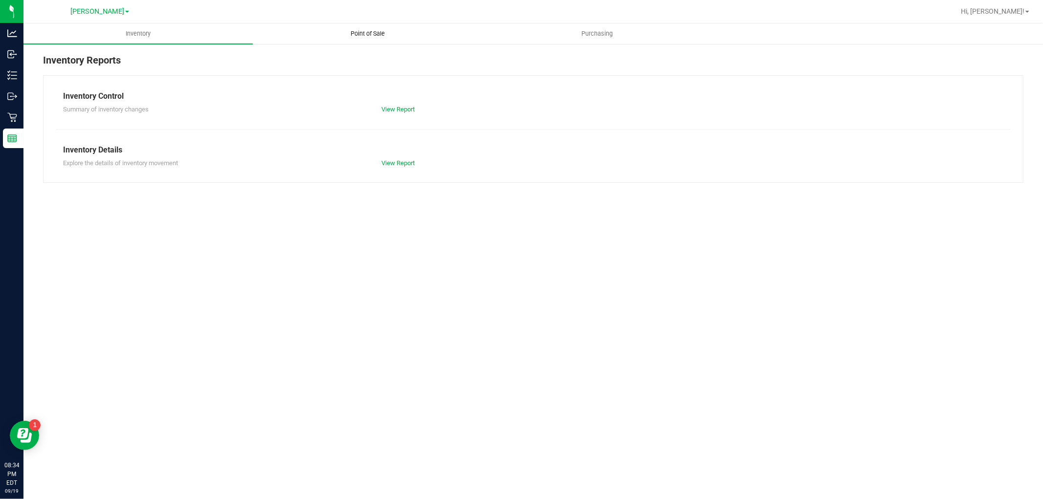
click at [377, 34] on span "Point of Sale" at bounding box center [367, 33] width 61 height 9
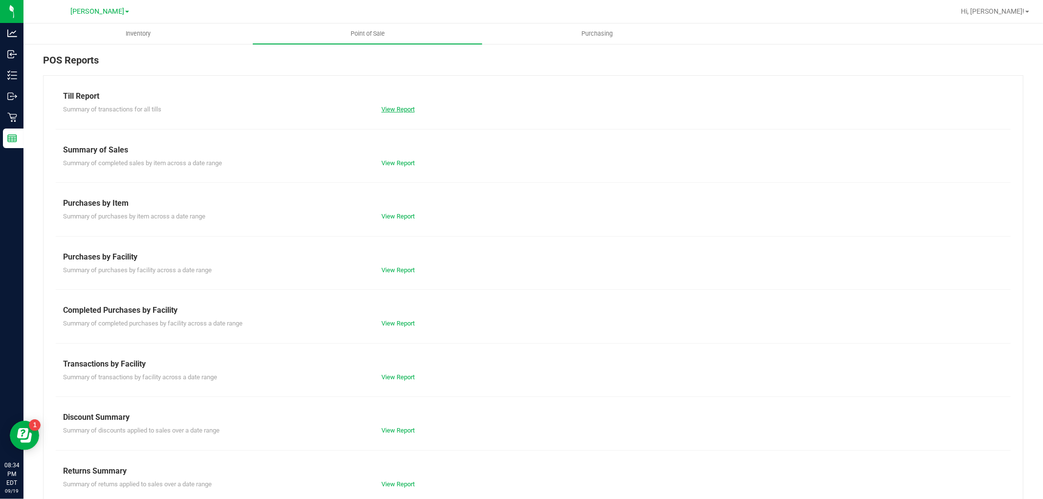
click at [383, 106] on link "View Report" at bounding box center [397, 109] width 33 height 7
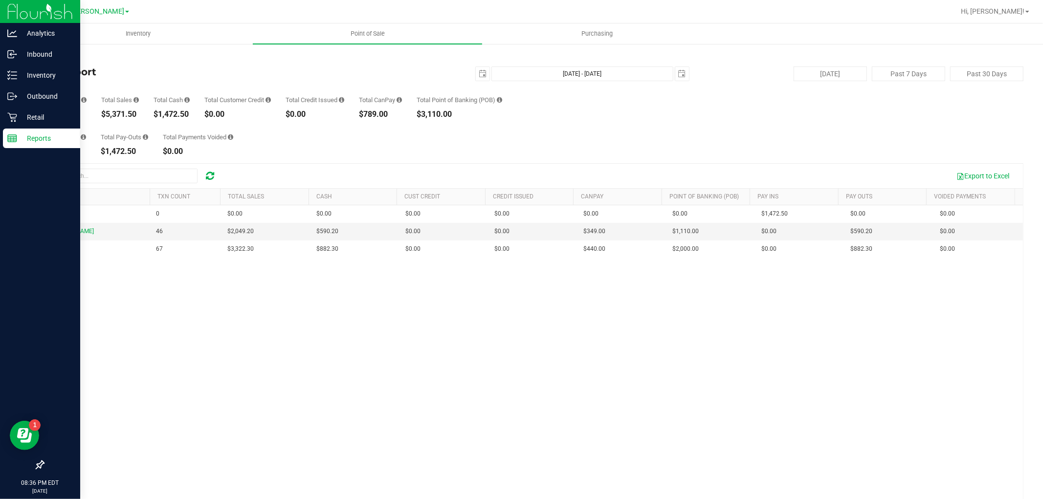
click at [20, 133] on p "Reports" at bounding box center [46, 139] width 59 height 12
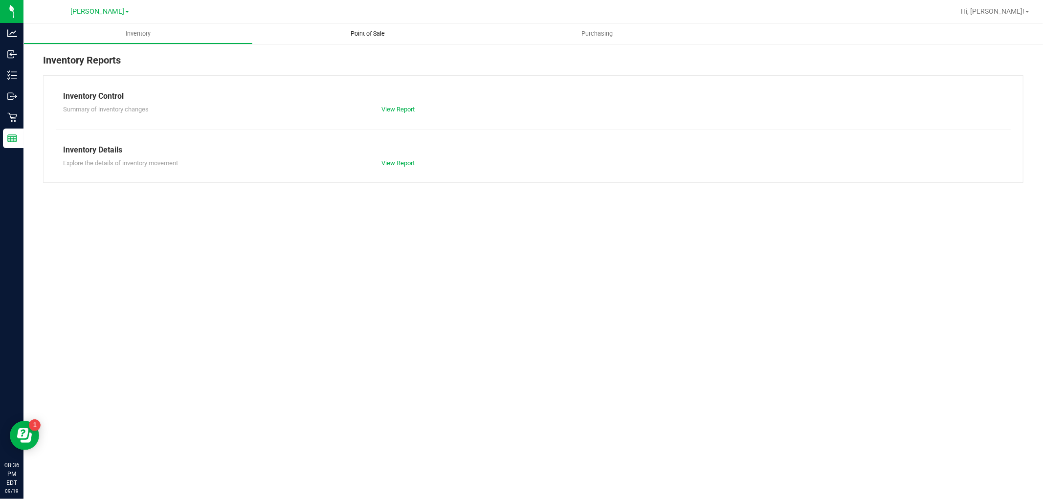
click at [372, 32] on span "Point of Sale" at bounding box center [367, 33] width 61 height 9
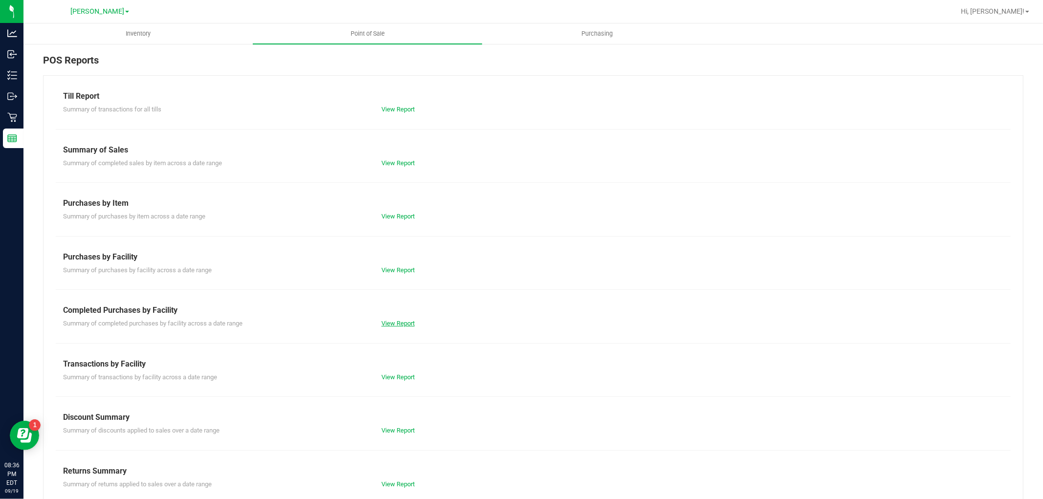
click at [398, 321] on link "View Report" at bounding box center [397, 323] width 33 height 7
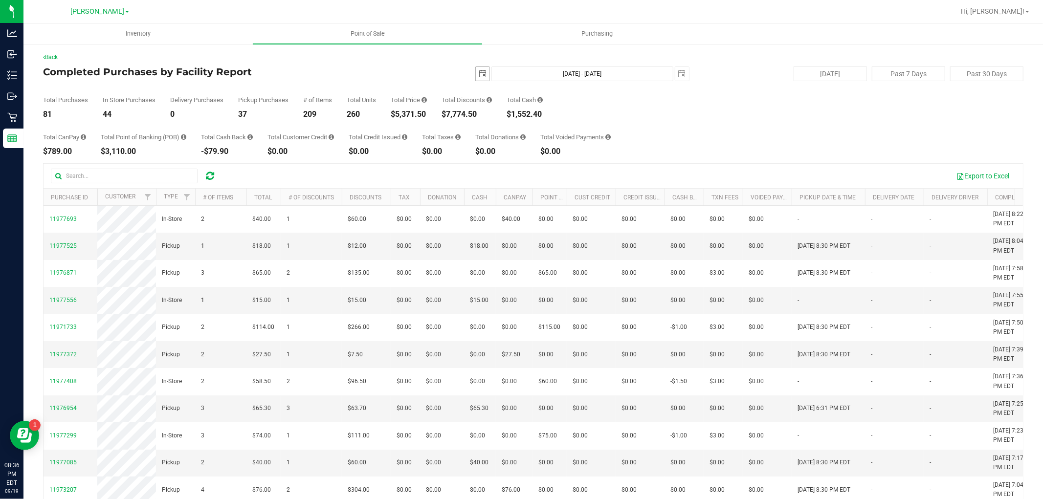
click at [479, 70] on span "select" at bounding box center [483, 74] width 8 height 8
click at [481, 153] on link "14" at bounding box center [479, 158] width 14 height 15
type input "2025-09-14"
type input "Sep 14, 2025 - Sep 19, 2025"
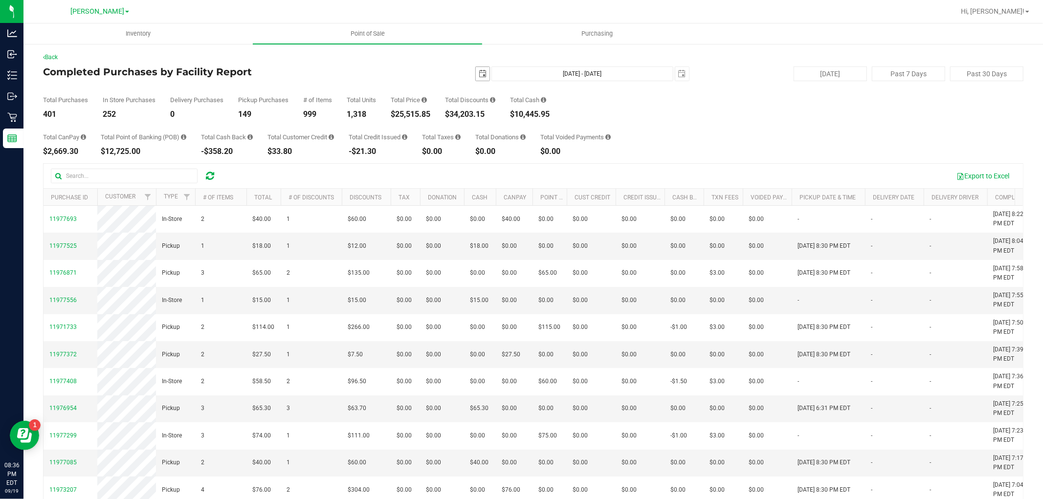
click at [479, 75] on span "select" at bounding box center [483, 74] width 8 height 8
click at [490, 123] on link "1" at bounding box center [493, 127] width 14 height 15
type input "2025-09-01"
type input "Sep 1, 2025 - Sep 19, 2025"
click at [479, 73] on span "select" at bounding box center [483, 74] width 8 height 8
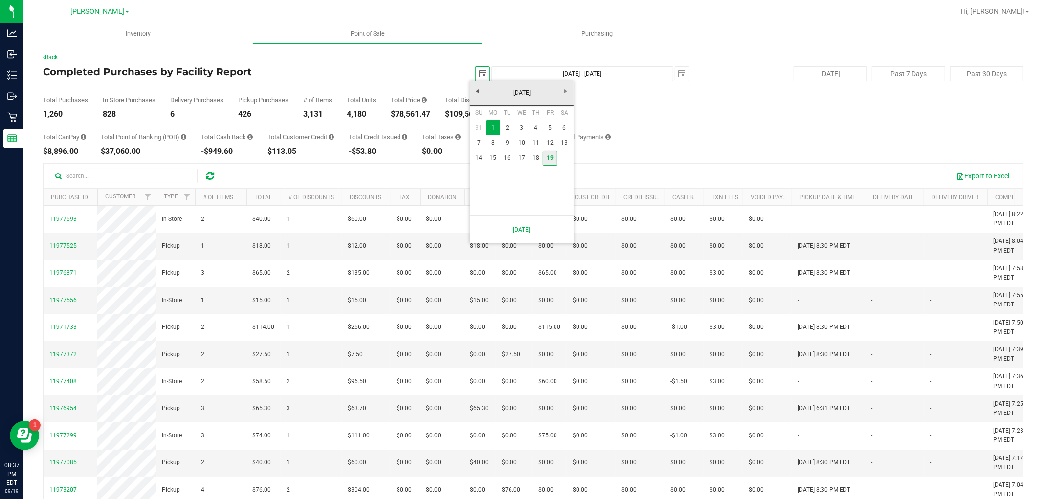
click at [552, 159] on link "19" at bounding box center [550, 158] width 14 height 15
type input "2025-09-19"
type input "Sep 19, 2025 - Sep 19, 2025"
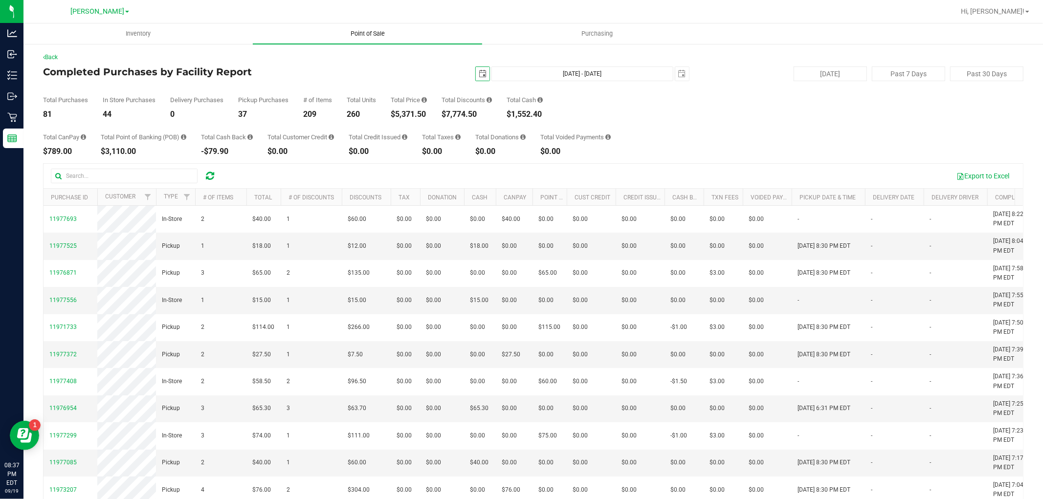
click at [370, 29] on span "Point of Sale" at bounding box center [367, 33] width 61 height 9
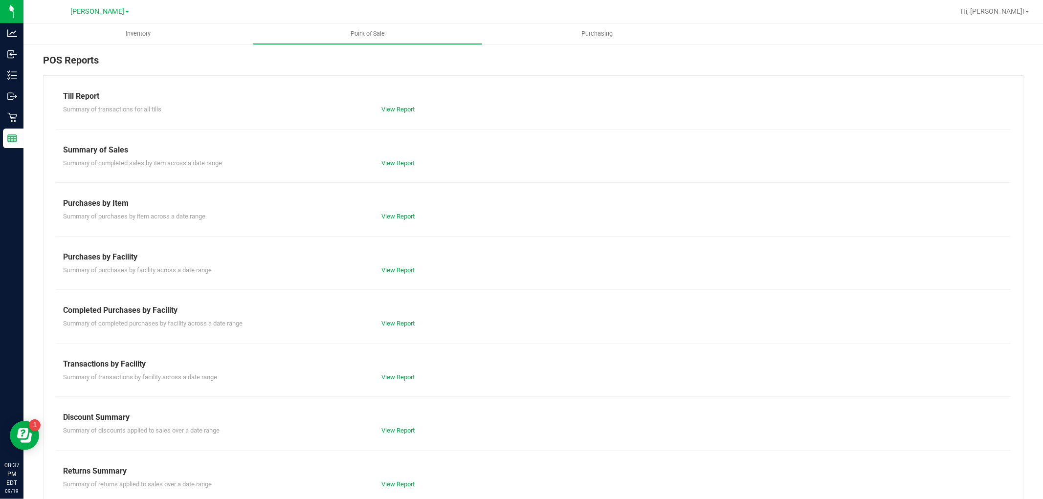
click at [408, 380] on div "View Report" at bounding box center [453, 378] width 159 height 10
click at [403, 374] on link "View Report" at bounding box center [397, 377] width 33 height 7
